Goal: Information Seeking & Learning: Learn about a topic

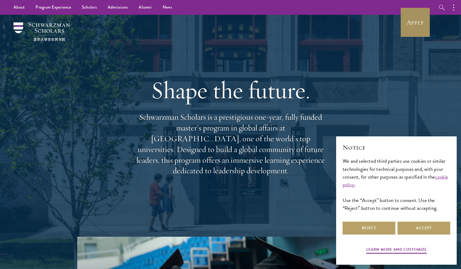
click at [411, 26] on link "Apply" at bounding box center [415, 22] width 30 height 30
click at [414, 33] on link "Apply" at bounding box center [415, 22] width 30 height 30
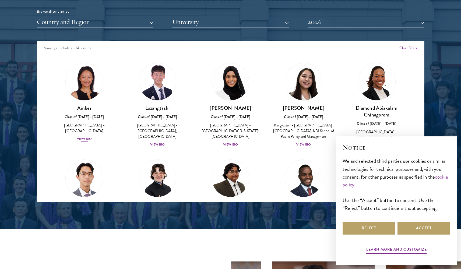
click at [76, 90] on img at bounding box center [84, 81] width 41 height 41
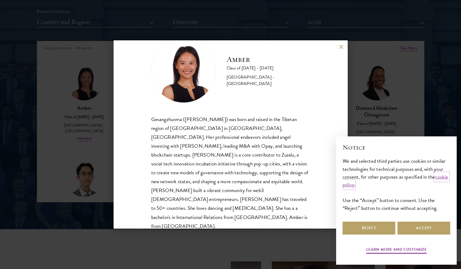
scroll to position [693, 0]
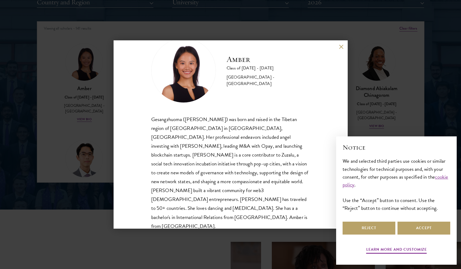
click at [341, 46] on button at bounding box center [341, 46] width 5 height 5
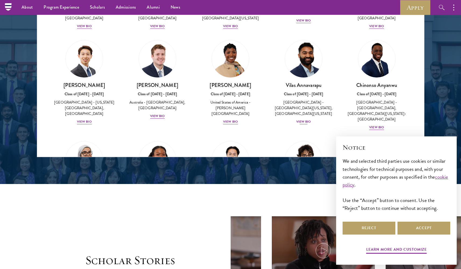
scroll to position [165, 0]
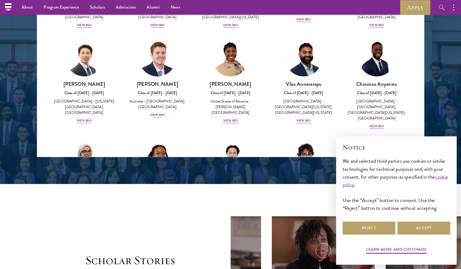
click at [158, 68] on img at bounding box center [157, 57] width 41 height 41
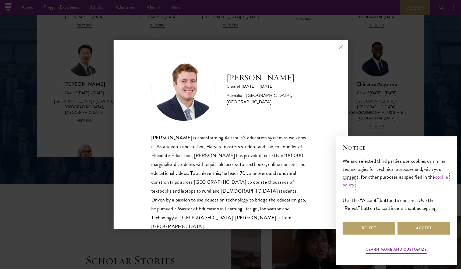
scroll to position [1, 0]
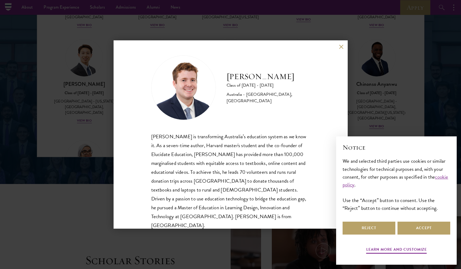
click at [76, 121] on div "Jack Anderson Class of 2025 - 2026 Australia - University of Western Australia,…" at bounding box center [230, 134] width 461 height 269
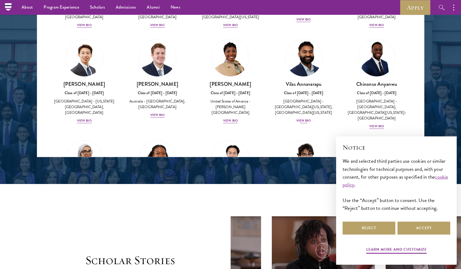
scroll to position [265, 0]
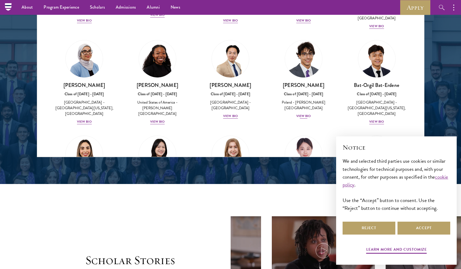
click at [305, 65] on img at bounding box center [303, 58] width 41 height 41
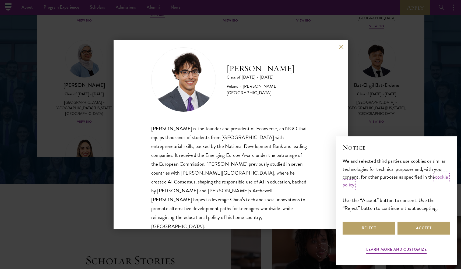
scroll to position [9, 0]
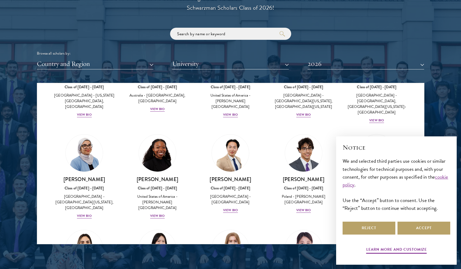
scroll to position [139, 0]
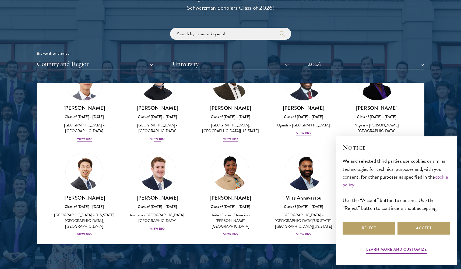
click at [158, 97] on img at bounding box center [157, 81] width 41 height 41
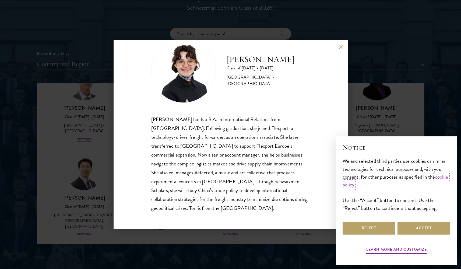
scroll to position [633, 0]
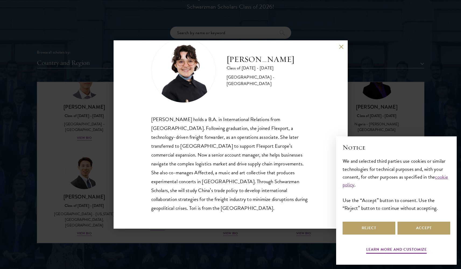
click at [68, 152] on div "Victoria Agostini Class of 2025 - 2026 United States of America - Pomona Colleg…" at bounding box center [230, 134] width 461 height 269
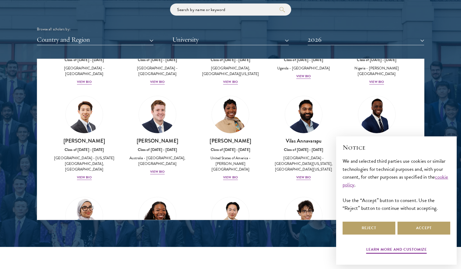
scroll to position [285, 0]
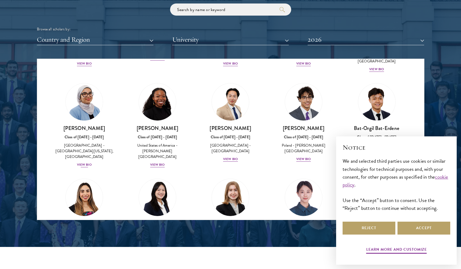
click at [81, 109] on img at bounding box center [84, 102] width 41 height 41
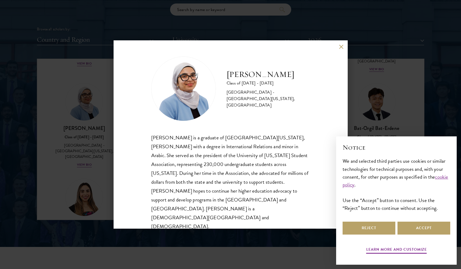
click at [76, 135] on div "Celene Aridin Class of 2025 - 2026 United States of America - University of Cal…" at bounding box center [230, 134] width 461 height 269
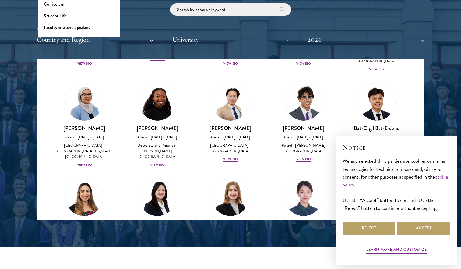
scroll to position [631, 0]
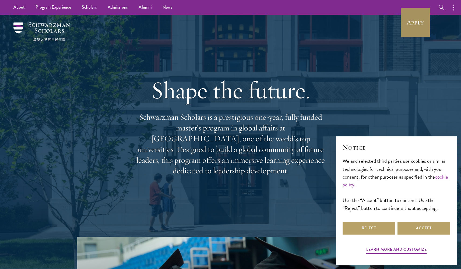
click at [415, 36] on link "Apply" at bounding box center [415, 22] width 30 height 30
click at [414, 28] on link "Apply" at bounding box center [415, 22] width 30 height 30
